Goal: Check status: Check status

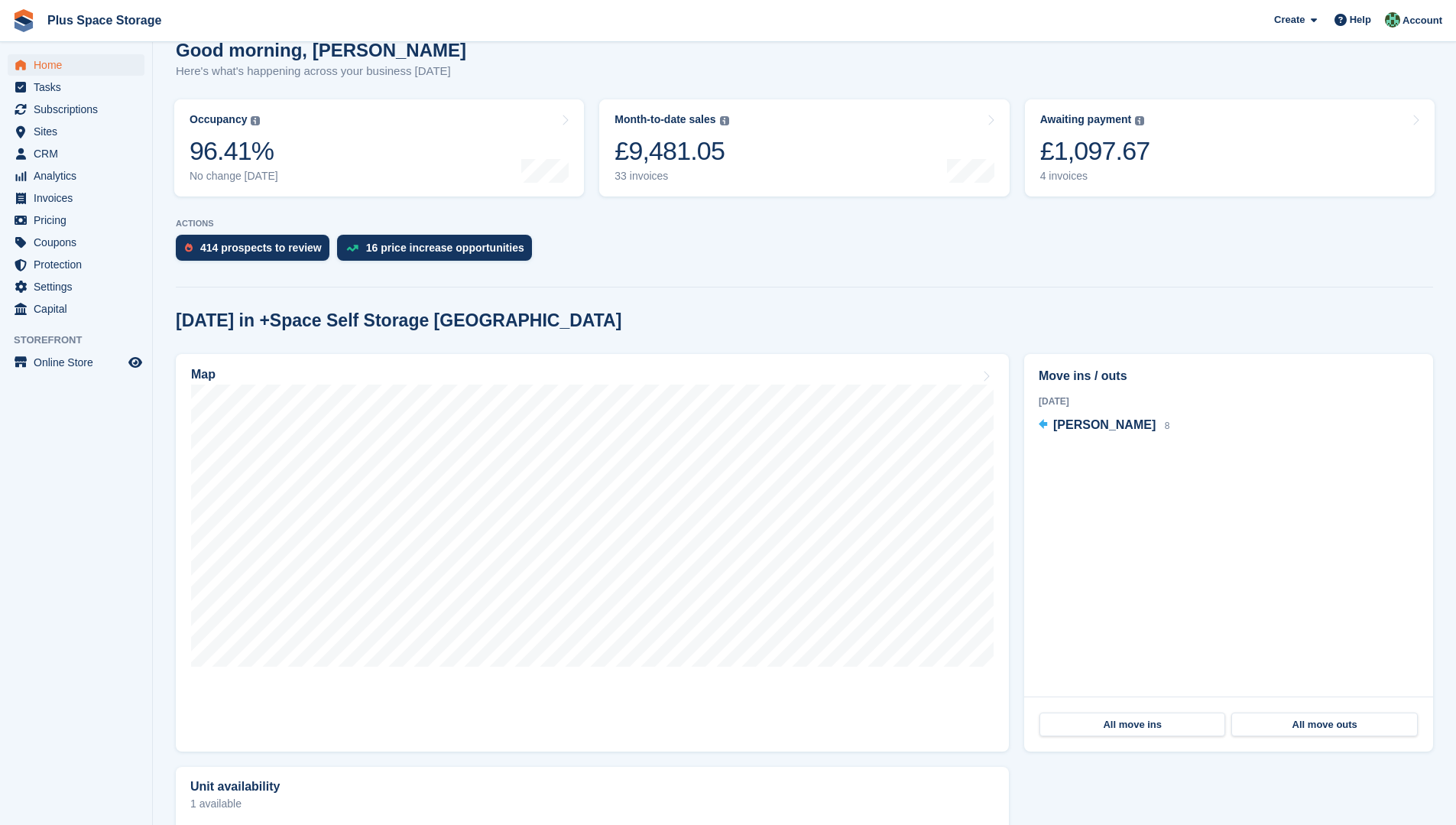
scroll to position [153, 0]
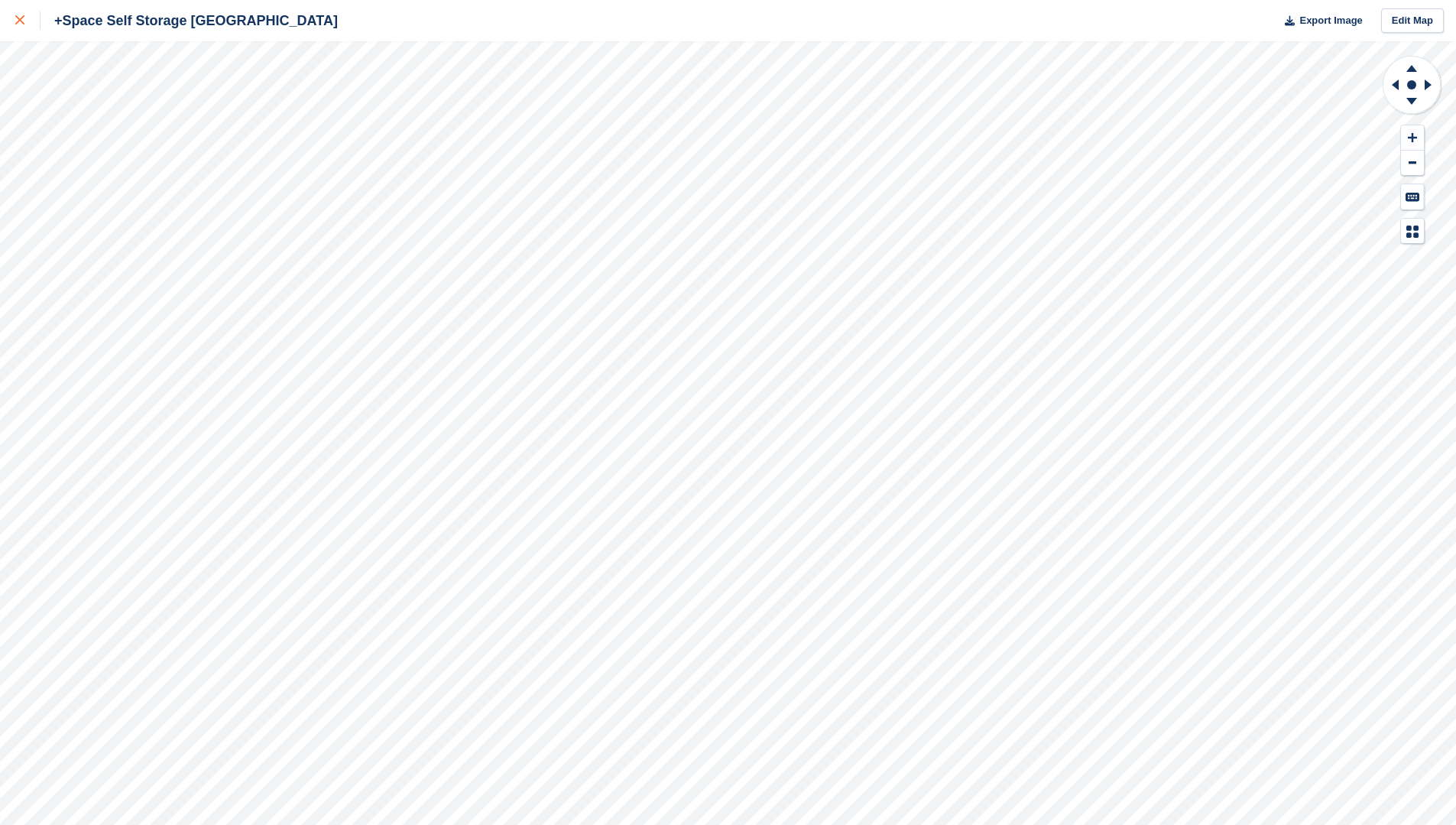
click at [13, 26] on link at bounding box center [20, 20] width 40 height 41
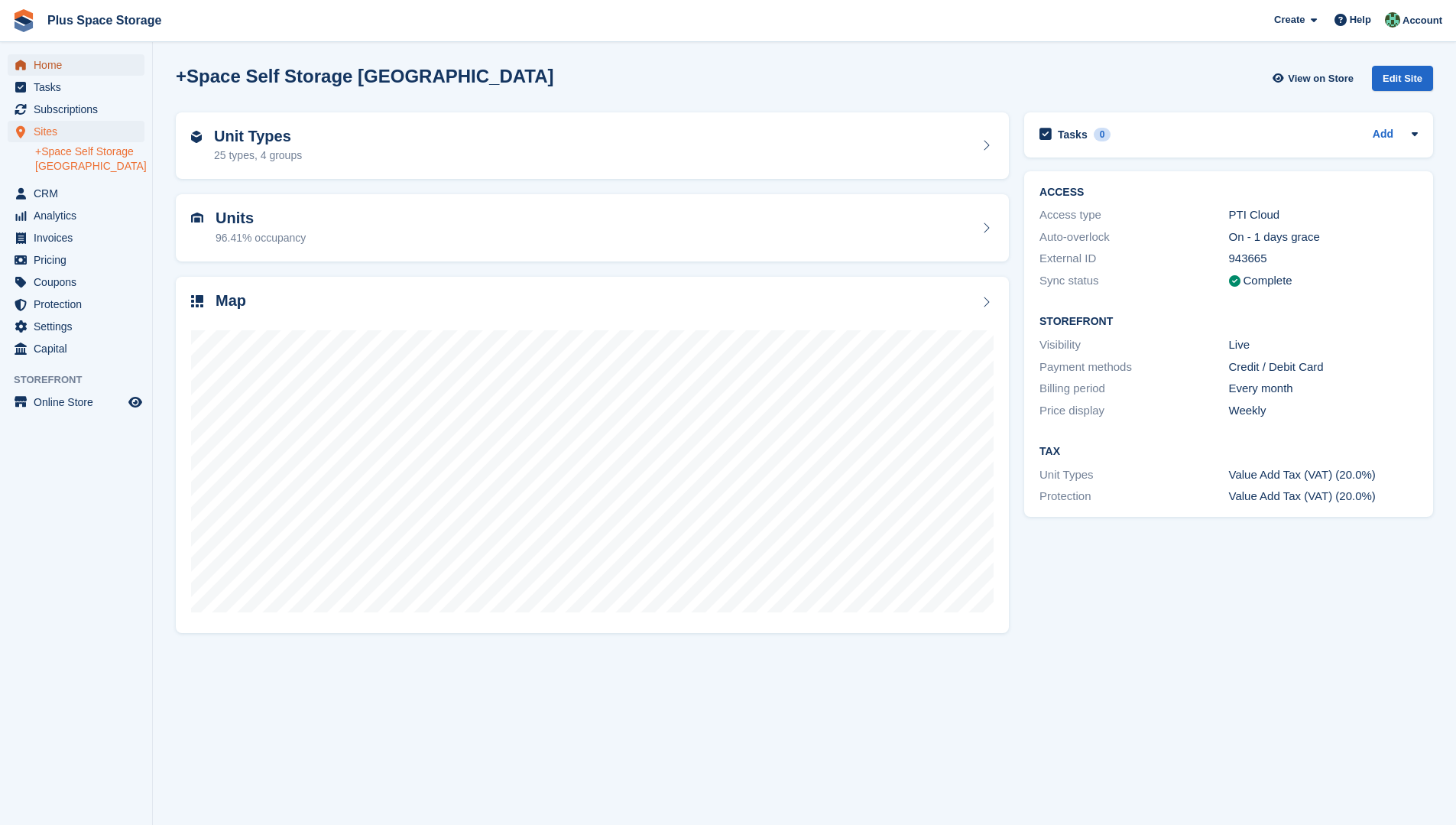
click at [57, 71] on span "Home" at bounding box center [80, 64] width 92 height 21
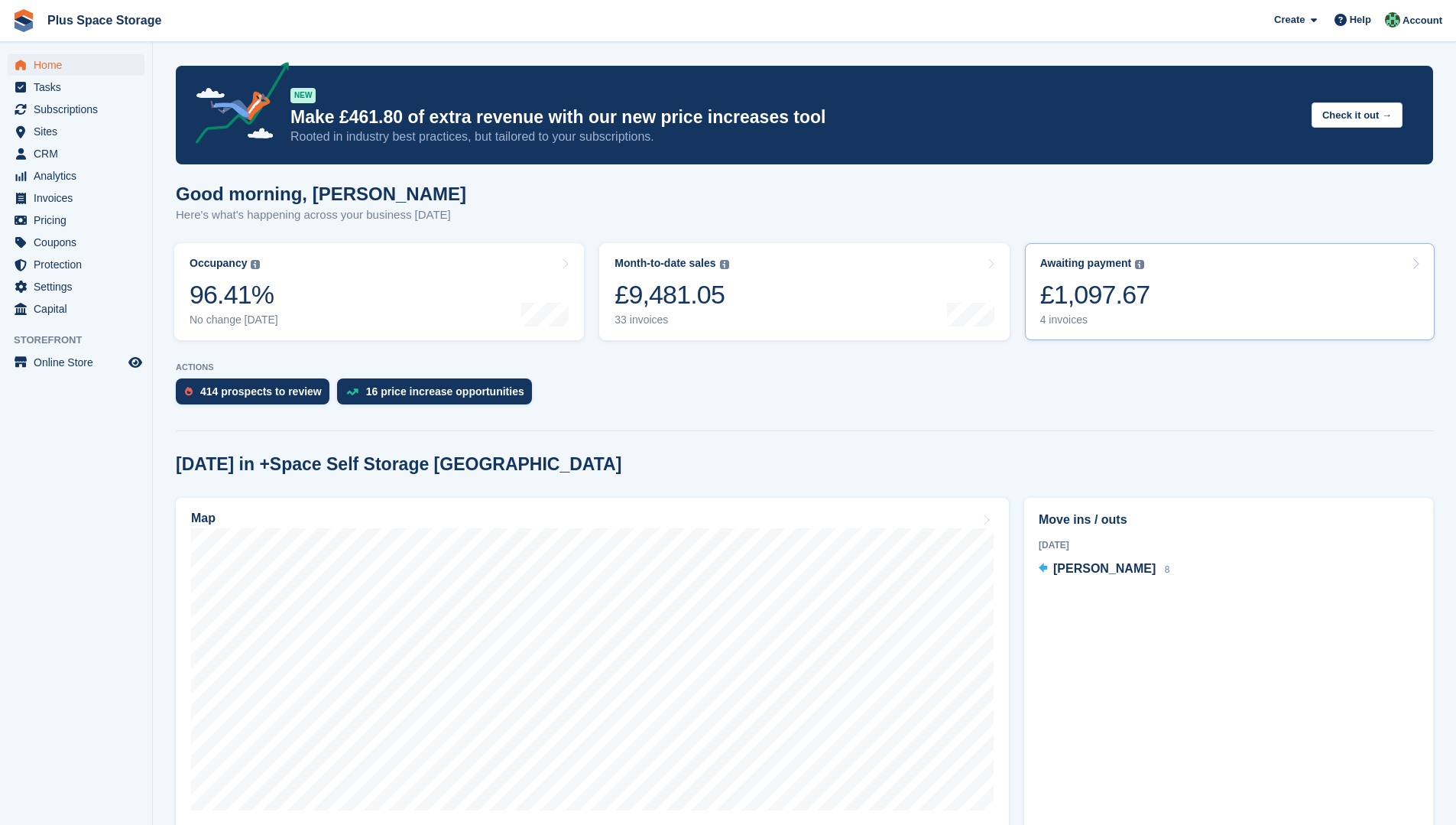
click at [1104, 313] on div "Awaiting payment The total outstanding balance on all open invoices. £1,097.67 …" at bounding box center [1095, 291] width 110 height 70
